Goal: Task Accomplishment & Management: Manage account settings

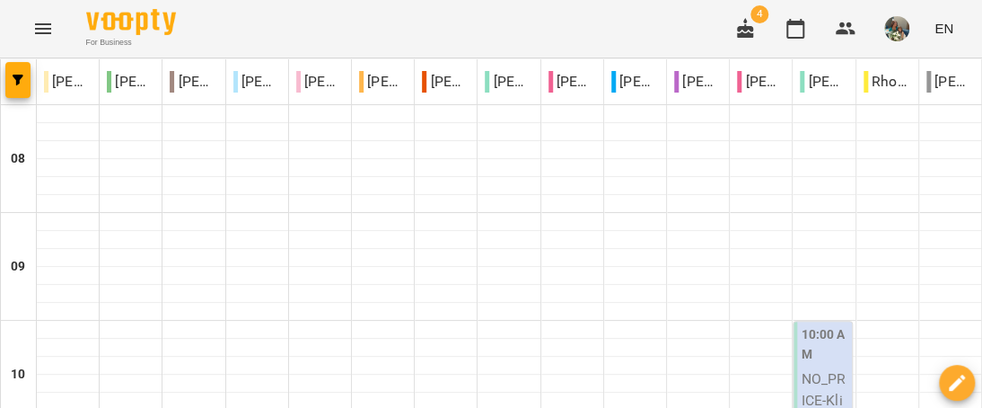
type input "**********"
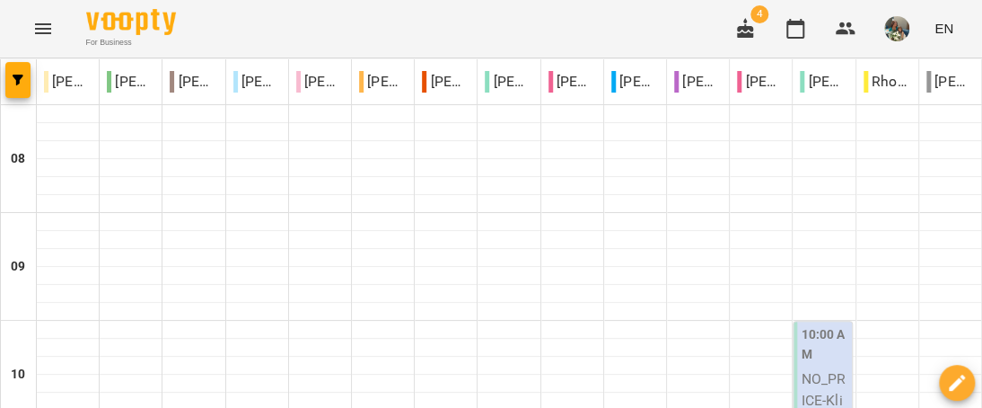
scroll to position [808, 0]
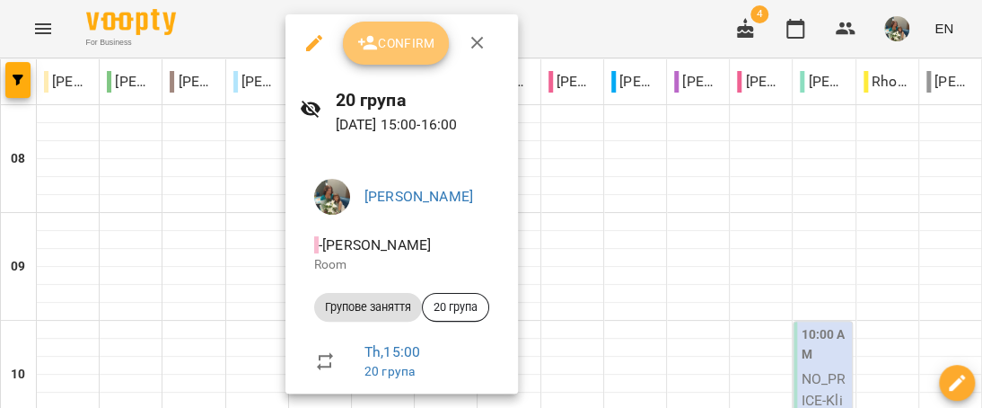
click at [390, 46] on span "Confirm" at bounding box center [395, 43] width 77 height 22
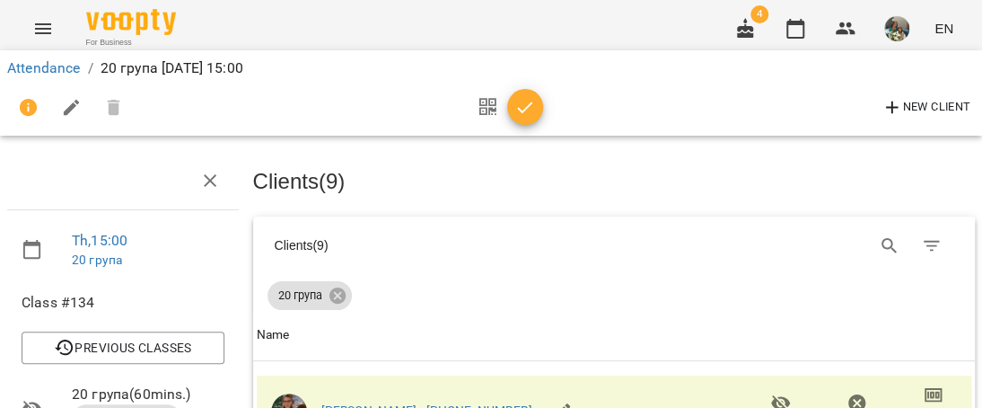
scroll to position [449, 0]
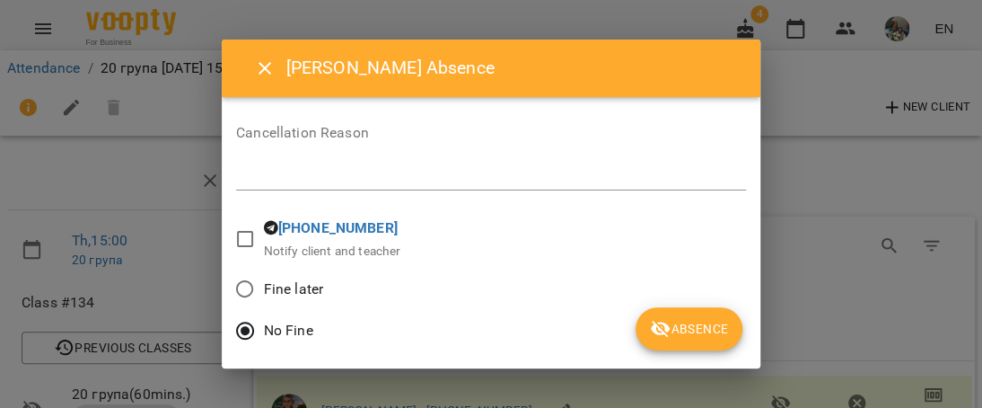
click at [706, 355] on div "[PERSON_NAME] Cancellation Reason * [PHONE_NUMBER] Notify client and teacher Fi…" at bounding box center [491, 204] width 539 height 329
click at [703, 332] on span "Absence" at bounding box center [689, 329] width 78 height 22
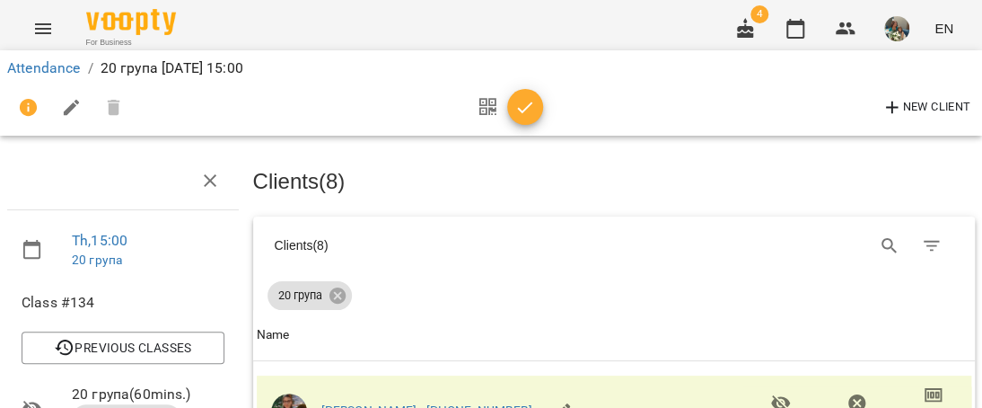
scroll to position [629, 0]
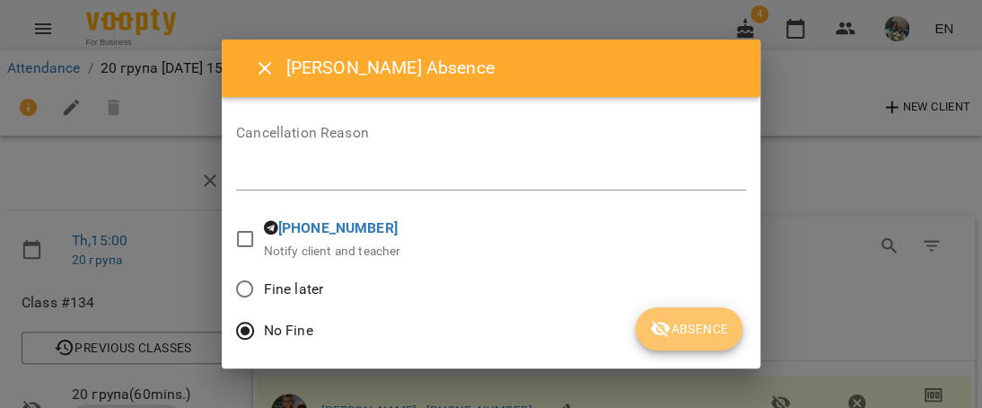
click at [733, 337] on button "Absence" at bounding box center [689, 328] width 107 height 43
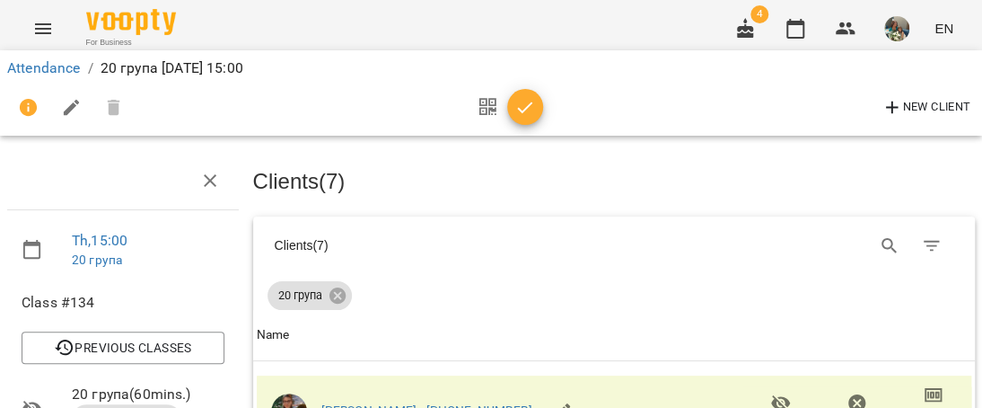
scroll to position [898, 0]
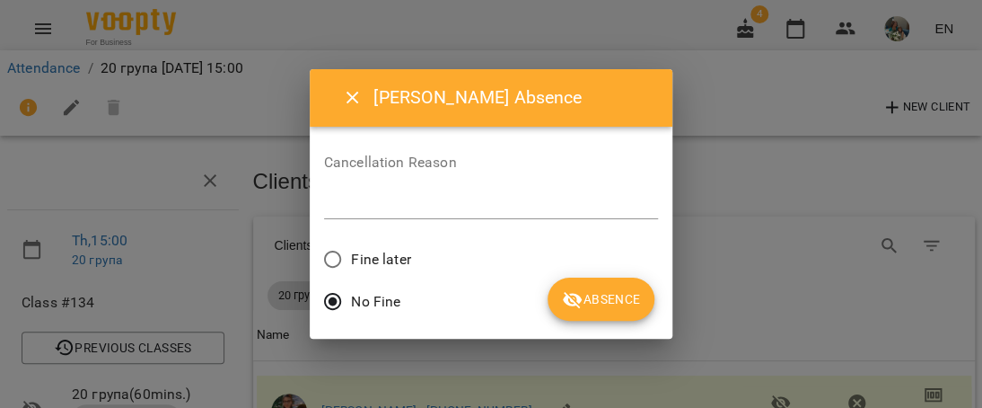
click at [625, 304] on span "Absence" at bounding box center [601, 299] width 78 height 22
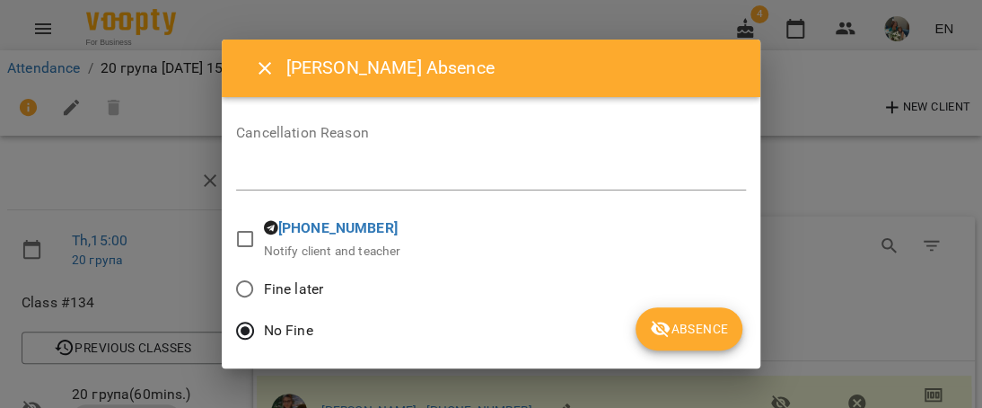
click at [709, 327] on span "Absence" at bounding box center [689, 329] width 78 height 22
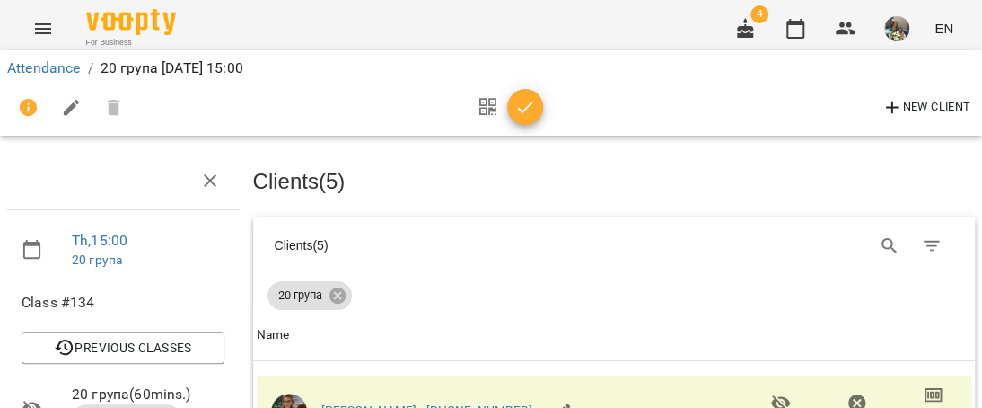
scroll to position [1167, 0]
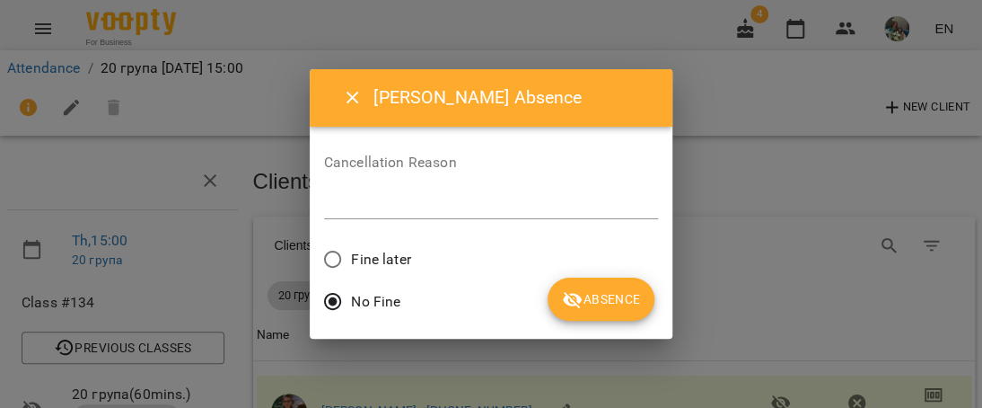
drag, startPoint x: 625, startPoint y: 297, endPoint x: 759, endPoint y: 297, distance: 133.8
click at [625, 297] on span "Absence" at bounding box center [601, 299] width 78 height 22
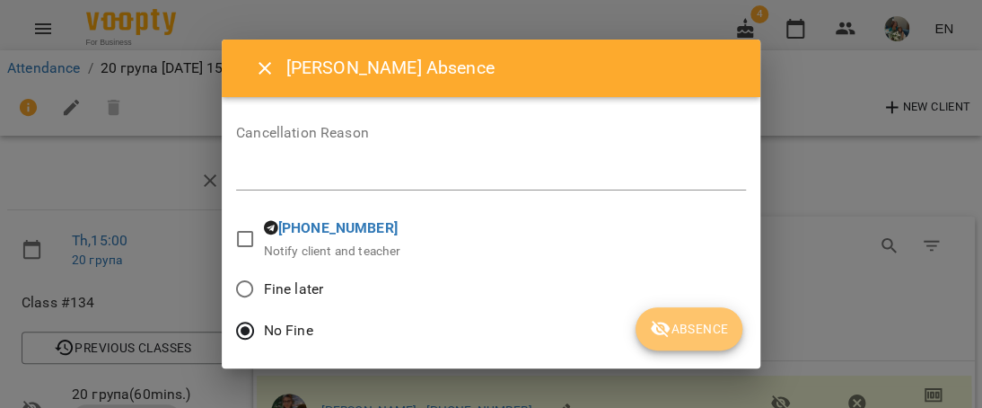
click at [685, 332] on span "Absence" at bounding box center [689, 329] width 78 height 22
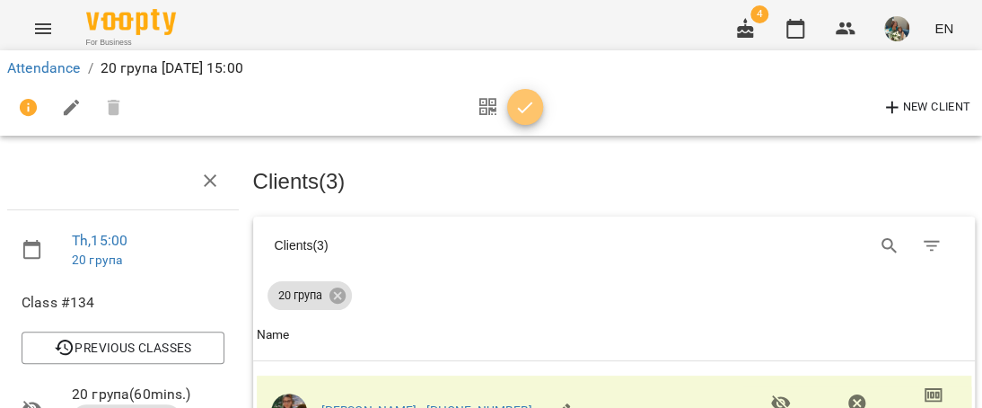
click at [534, 118] on icon "button" at bounding box center [526, 108] width 22 height 22
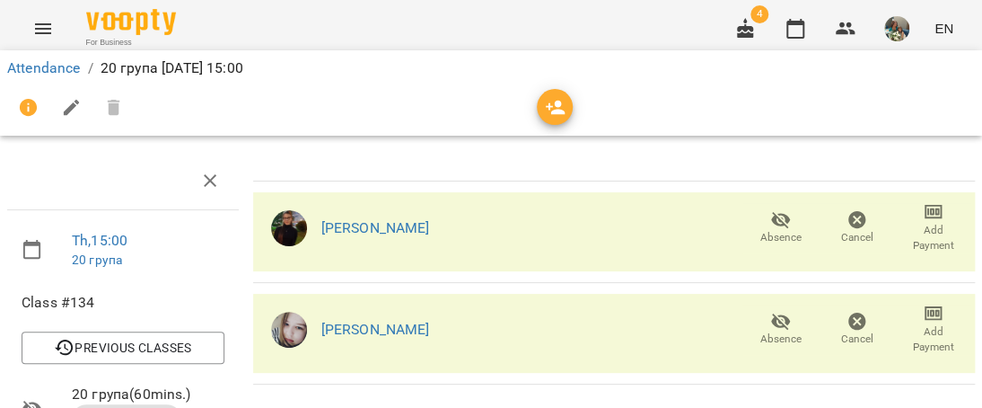
scroll to position [719, 0]
click at [771, 15] on div "4 EN" at bounding box center [842, 28] width 237 height 47
click at [757, 14] on span "4" at bounding box center [760, 14] width 18 height 18
click at [747, 31] on icon "button" at bounding box center [746, 29] width 22 height 22
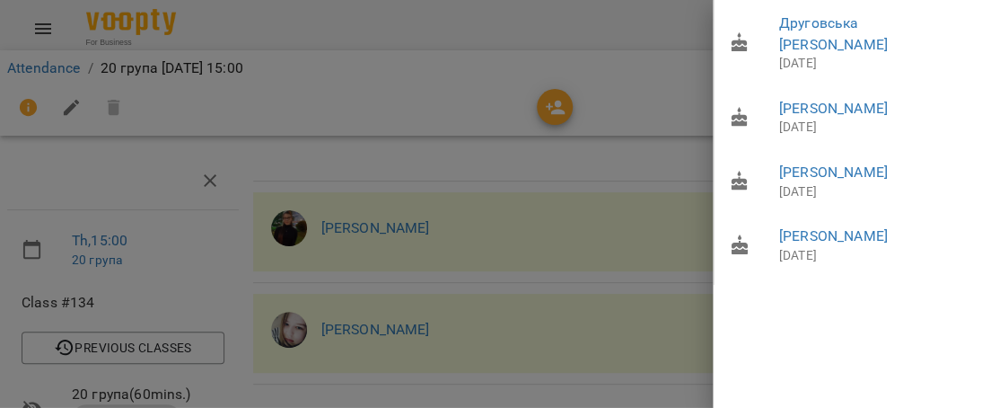
drag, startPoint x: 672, startPoint y: 236, endPoint x: 632, endPoint y: 232, distance: 39.8
click at [664, 236] on div at bounding box center [491, 204] width 982 height 408
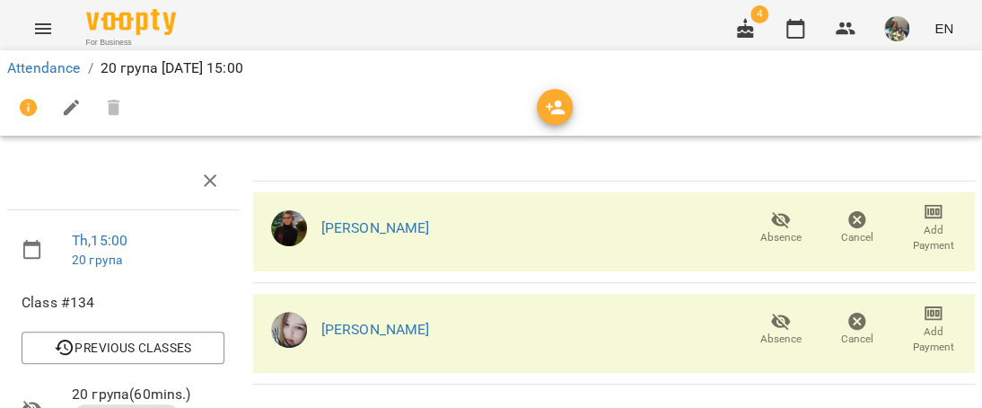
scroll to position [0, 0]
